Goal: Check status: Check status

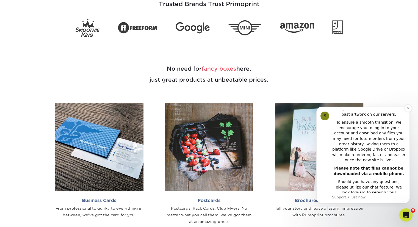
scroll to position [275, 0]
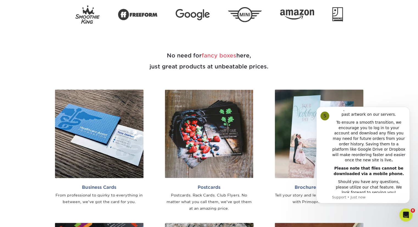
click at [391, 87] on section "No need for fancy boxes here, just great products at unbeatable prices. Busines…" at bounding box center [209, 202] width 418 height 357
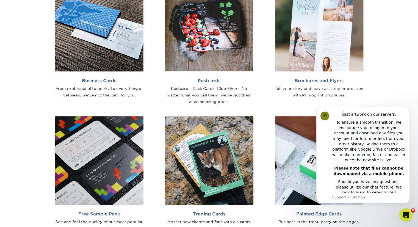
scroll to position [385, 0]
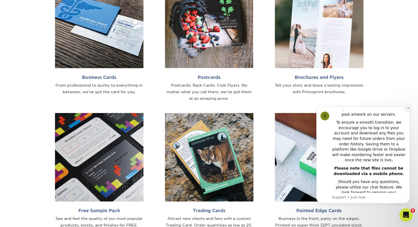
click at [410, 108] on button "Dismiss notification" at bounding box center [408, 108] width 7 height 7
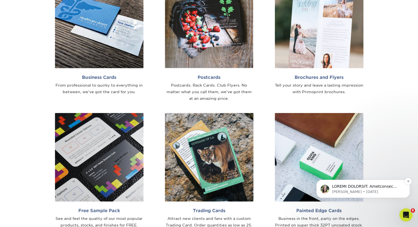
click at [373, 186] on p "Notification stack" at bounding box center [367, 187] width 71 height 6
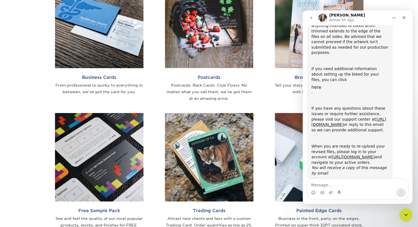
scroll to position [110, 0]
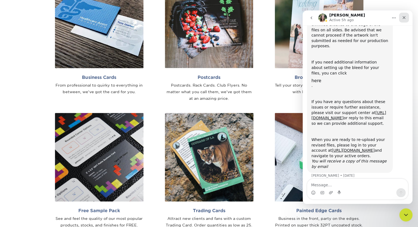
click at [400, 17] on div "Close" at bounding box center [405, 18] width 10 height 10
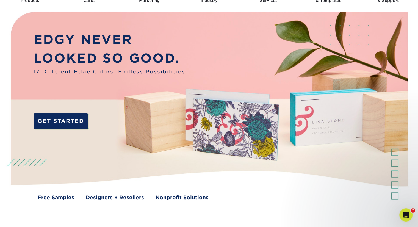
scroll to position [0, 0]
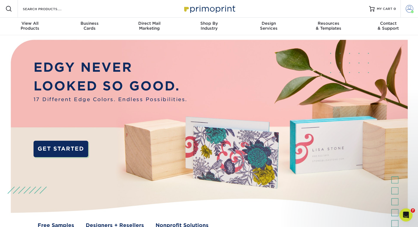
click at [409, 9] on span at bounding box center [410, 9] width 8 height 8
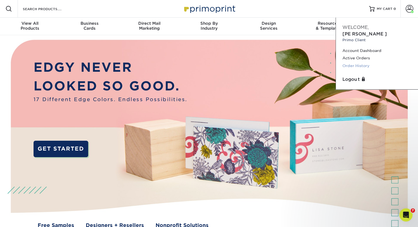
click at [360, 62] on link "Order History" at bounding box center [377, 65] width 69 height 7
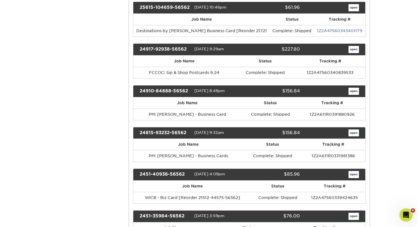
scroll to position [138, 0]
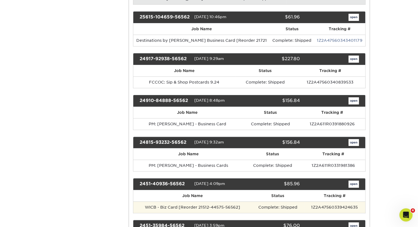
click at [173, 206] on td "WICB - Biz Card [Reorder 21512-44575-56562]" at bounding box center [192, 208] width 119 height 12
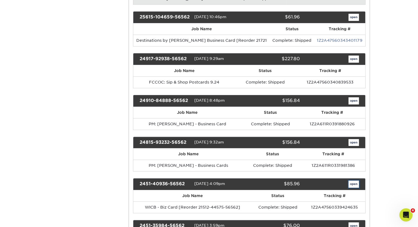
click at [354, 181] on link "open" at bounding box center [354, 184] width 10 height 7
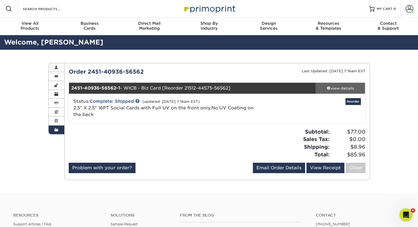
click at [340, 87] on div "view details" at bounding box center [341, 89] width 50 height 6
